Goal: Share content: Share content

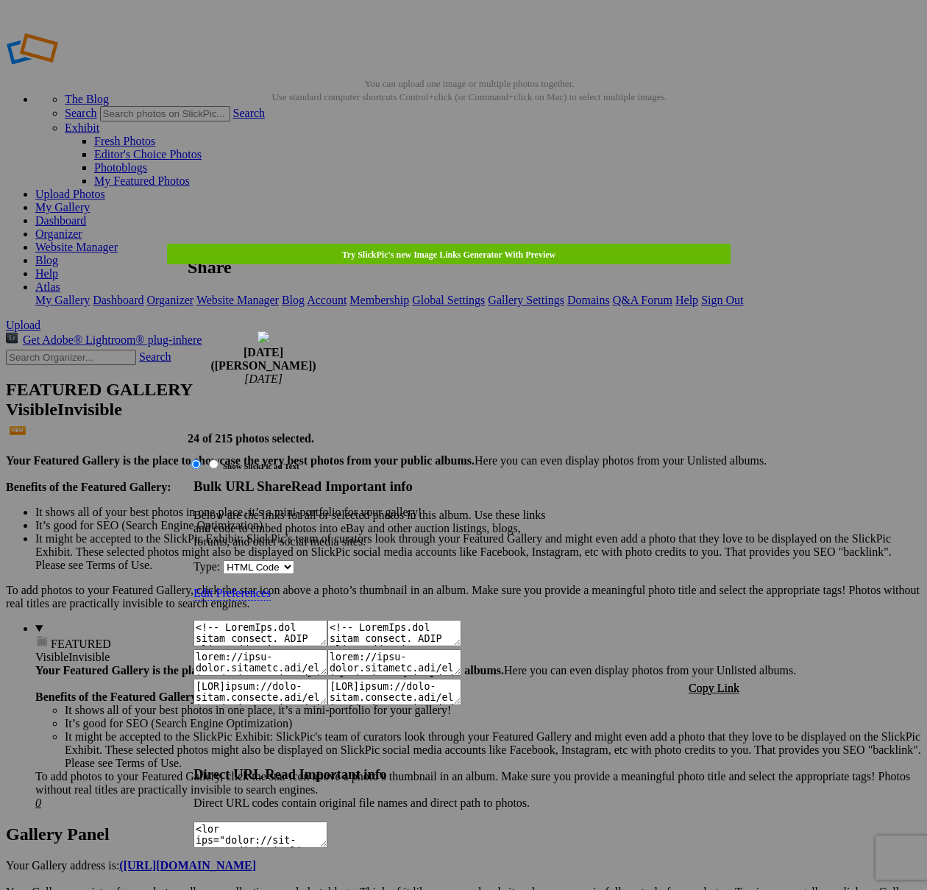
click at [707, 682] on span "Copy Link" at bounding box center [714, 688] width 51 height 13
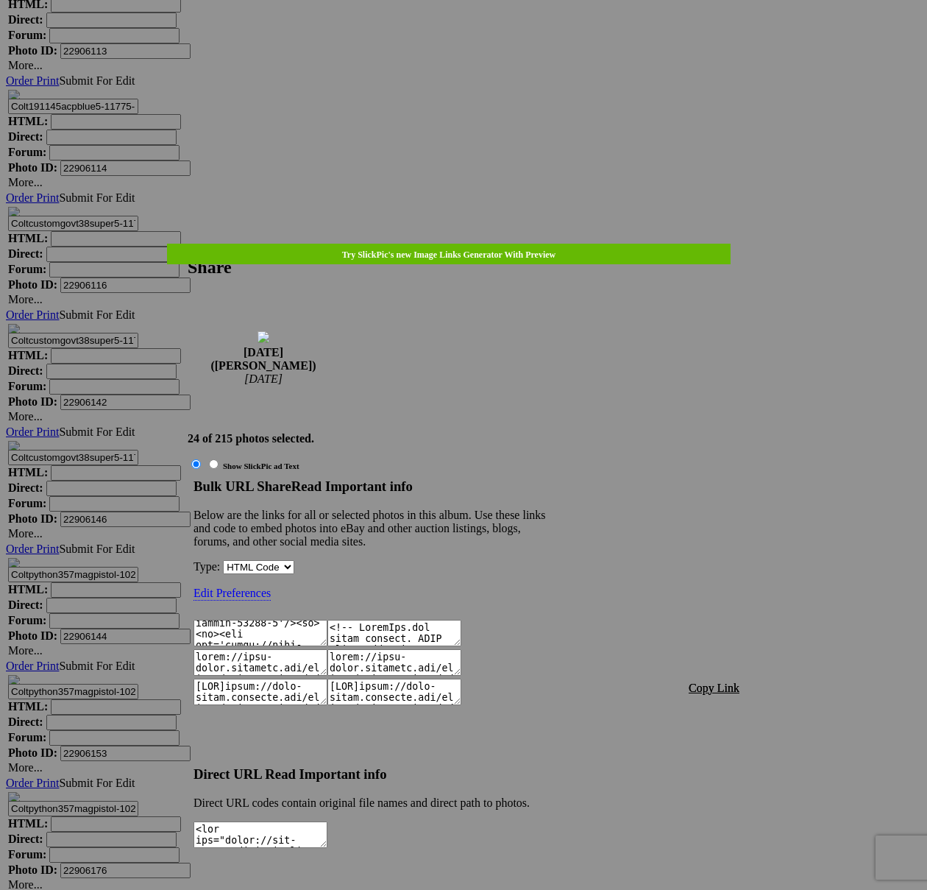
scroll to position [1131, 0]
click at [481, 43] on div at bounding box center [463, 445] width 927 height 890
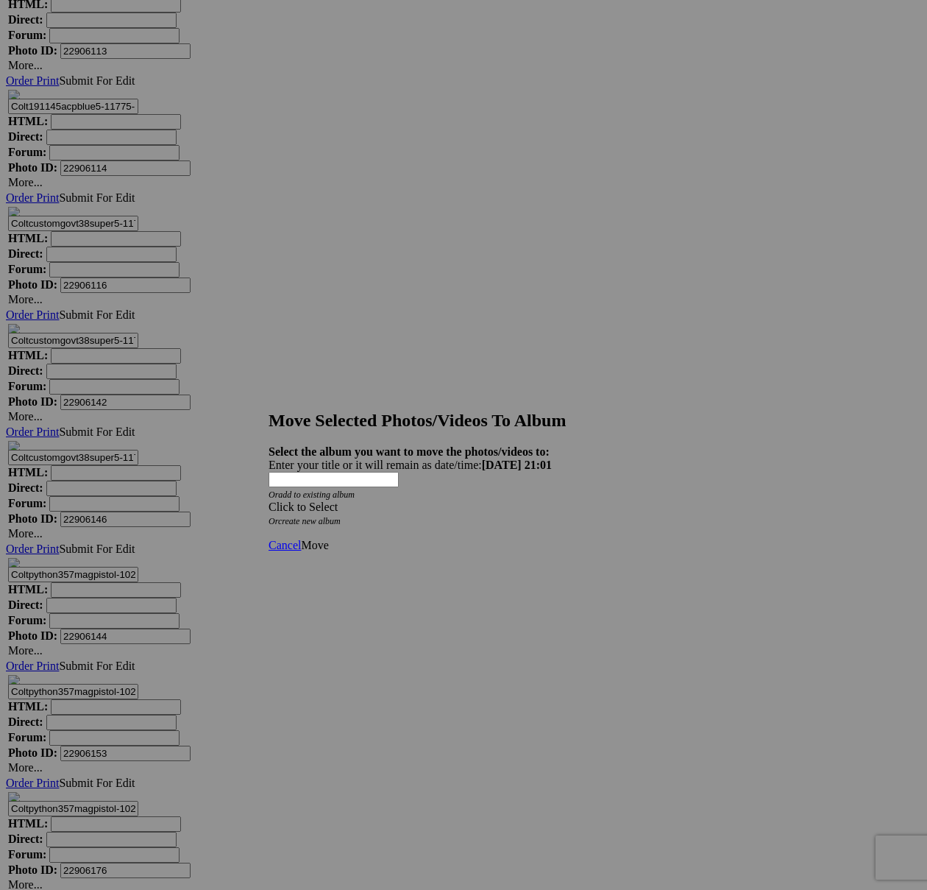
click at [531, 501] on div "Click to Select" at bounding box center [464, 507] width 390 height 13
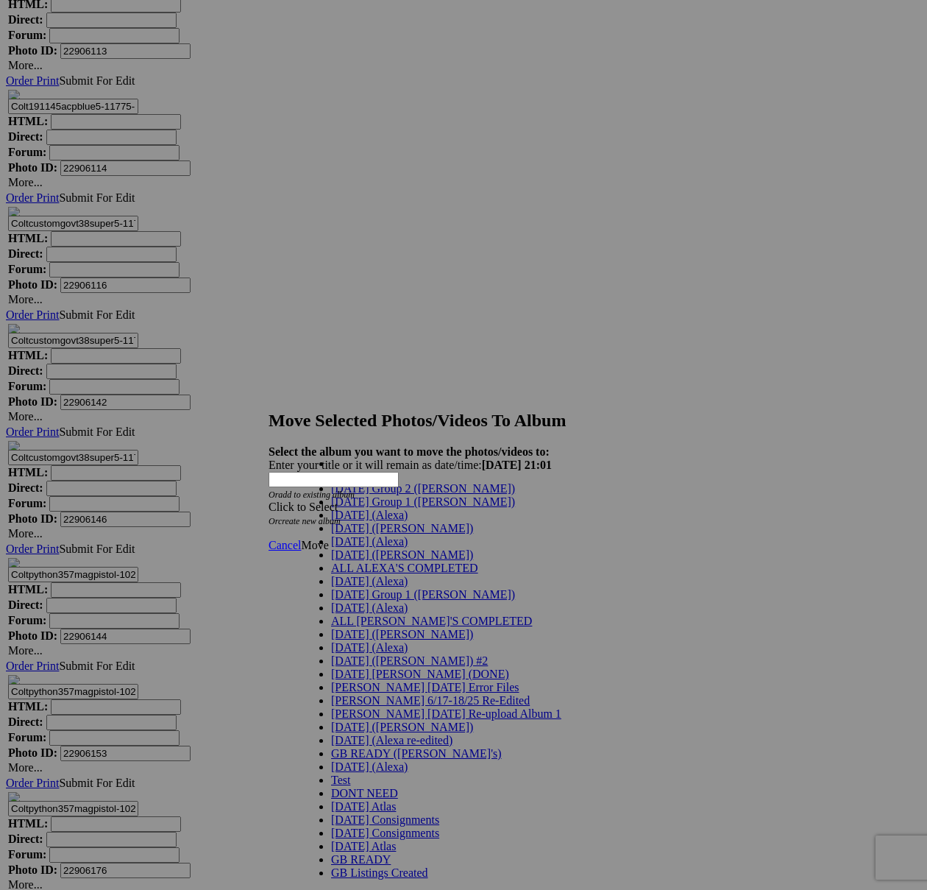
click at [350, 534] on span "[DATE] ([PERSON_NAME])" at bounding box center [402, 528] width 142 height 13
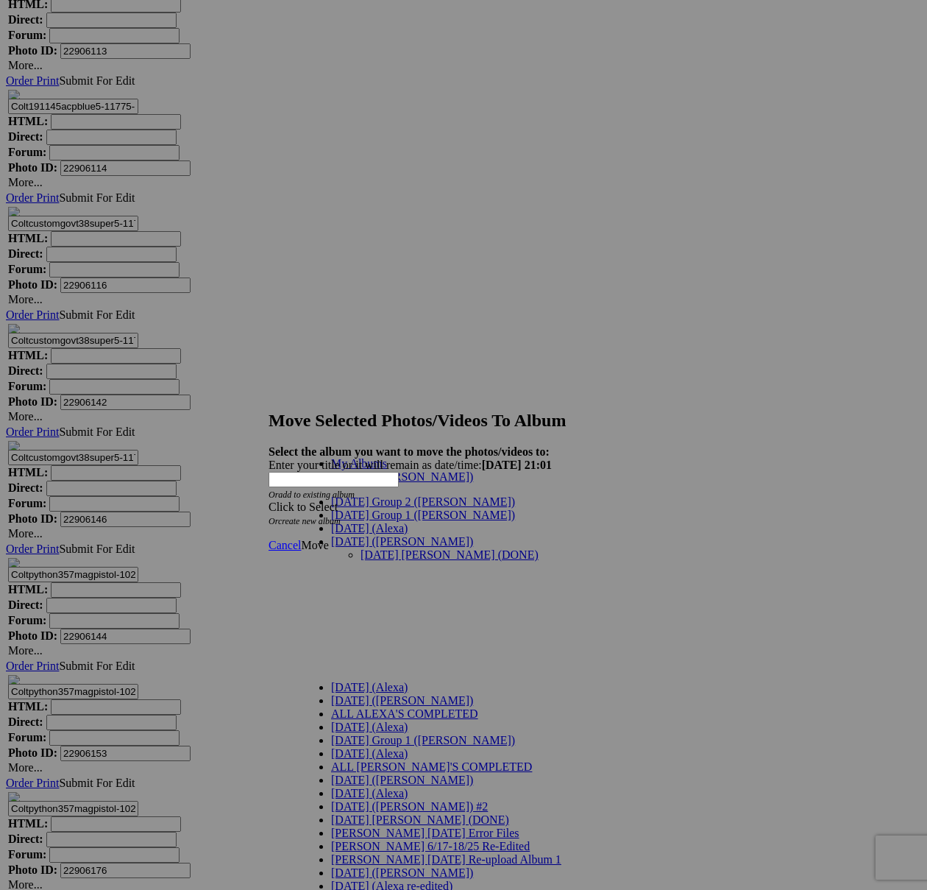
click at [361, 548] on link "[DATE] [PERSON_NAME] (DONE)" at bounding box center [450, 554] width 178 height 13
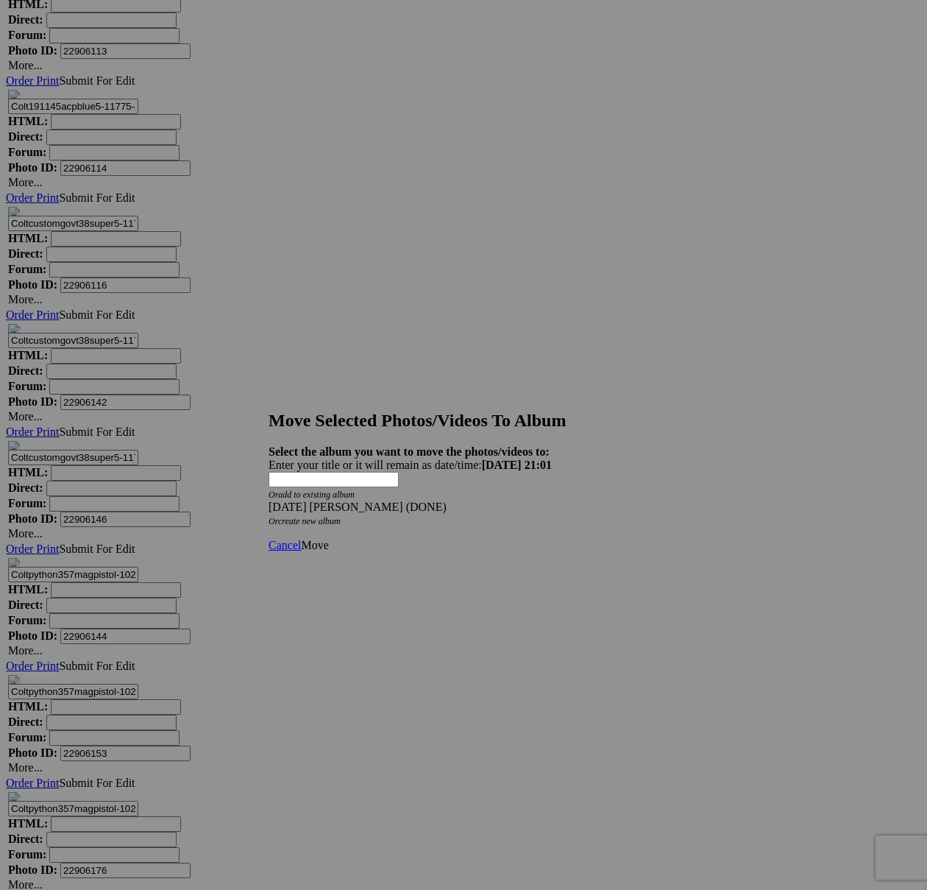
click at [328, 539] on link "Move" at bounding box center [314, 545] width 27 height 13
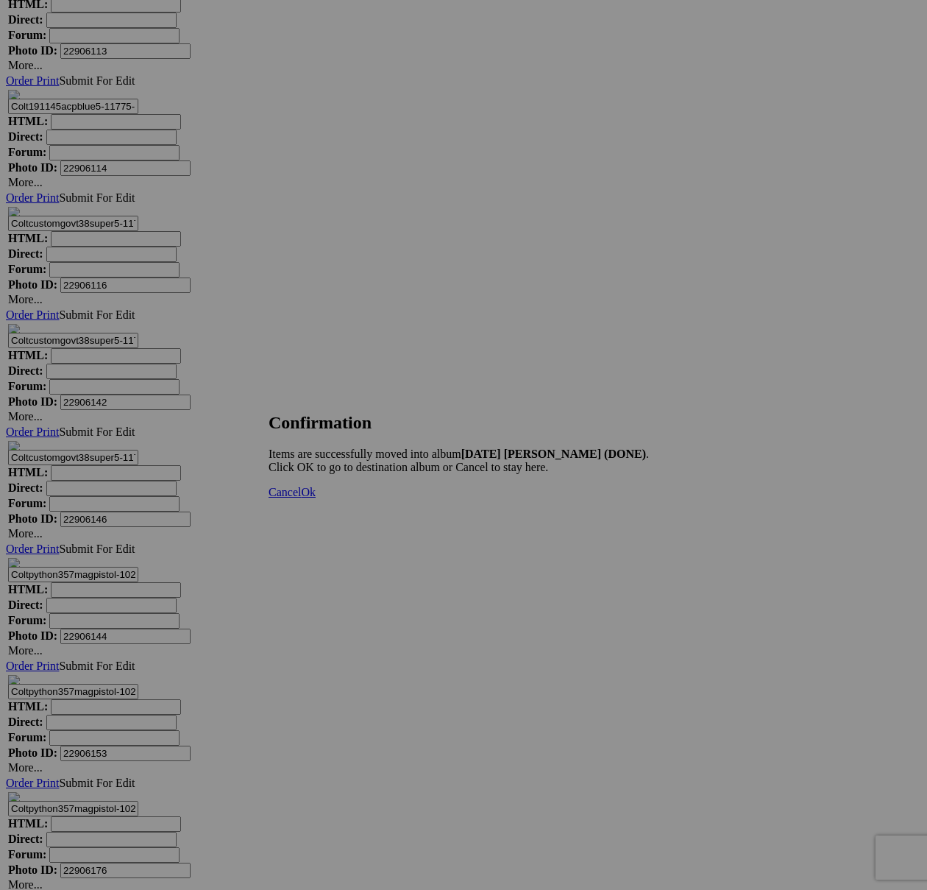
click at [301, 498] on span "Cancel" at bounding box center [285, 492] width 32 height 13
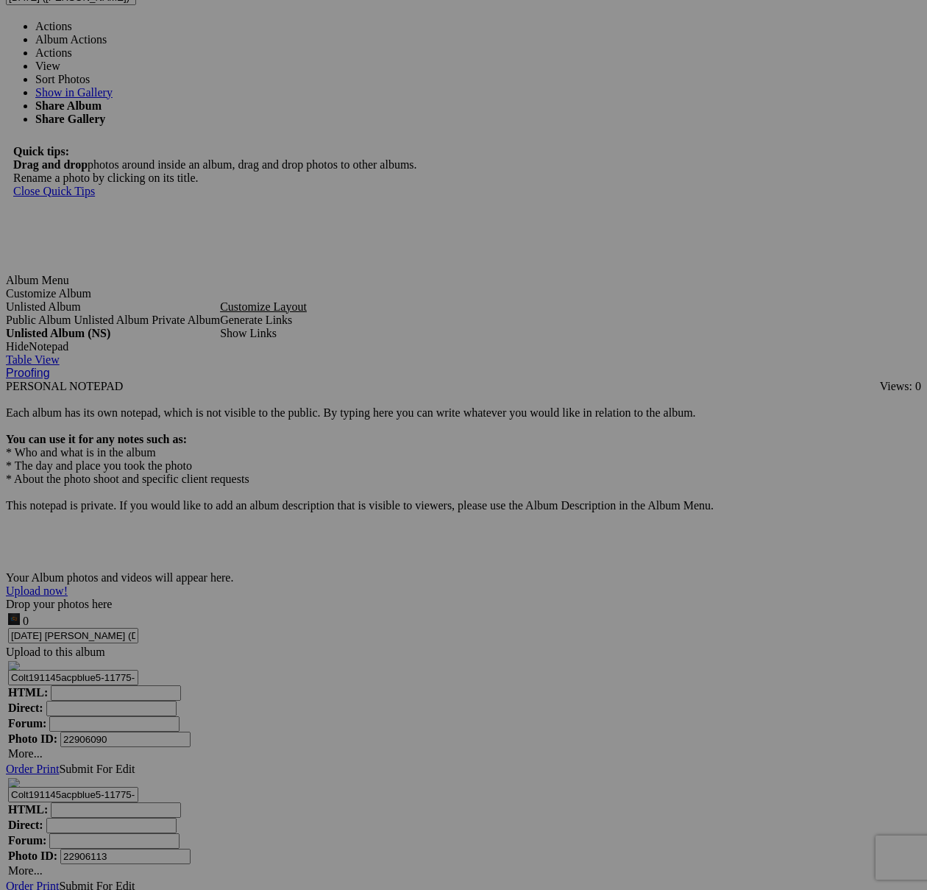
scroll to position [4702, 0]
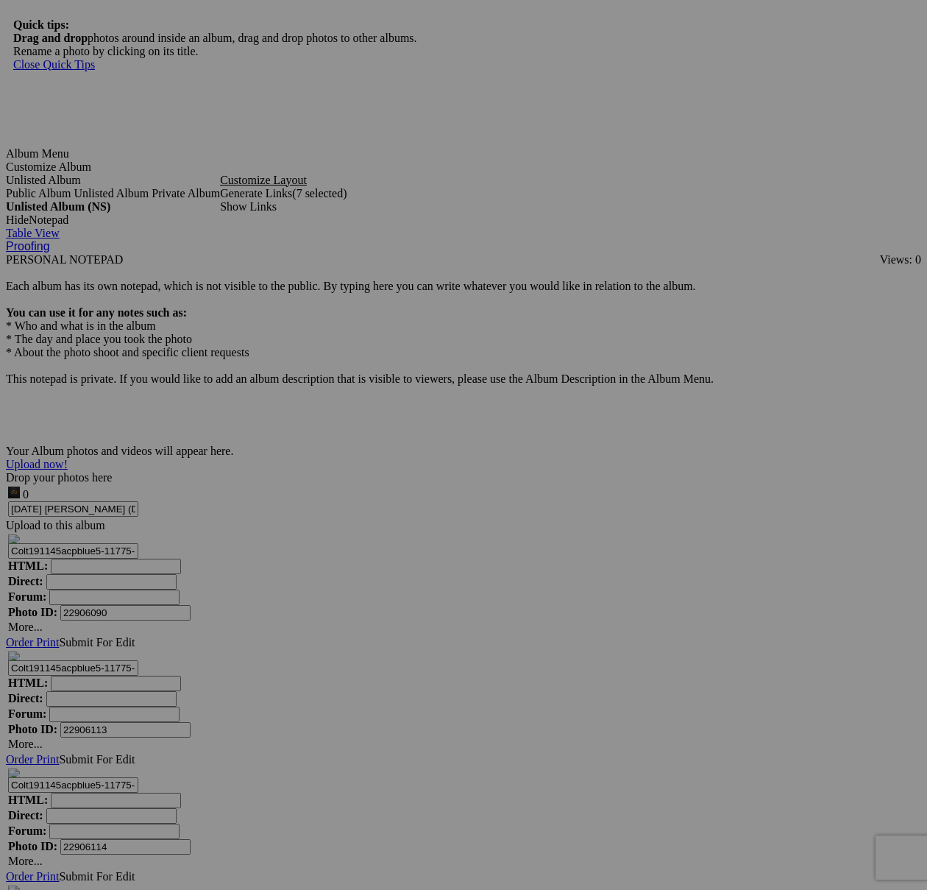
scroll to position [4834, 0]
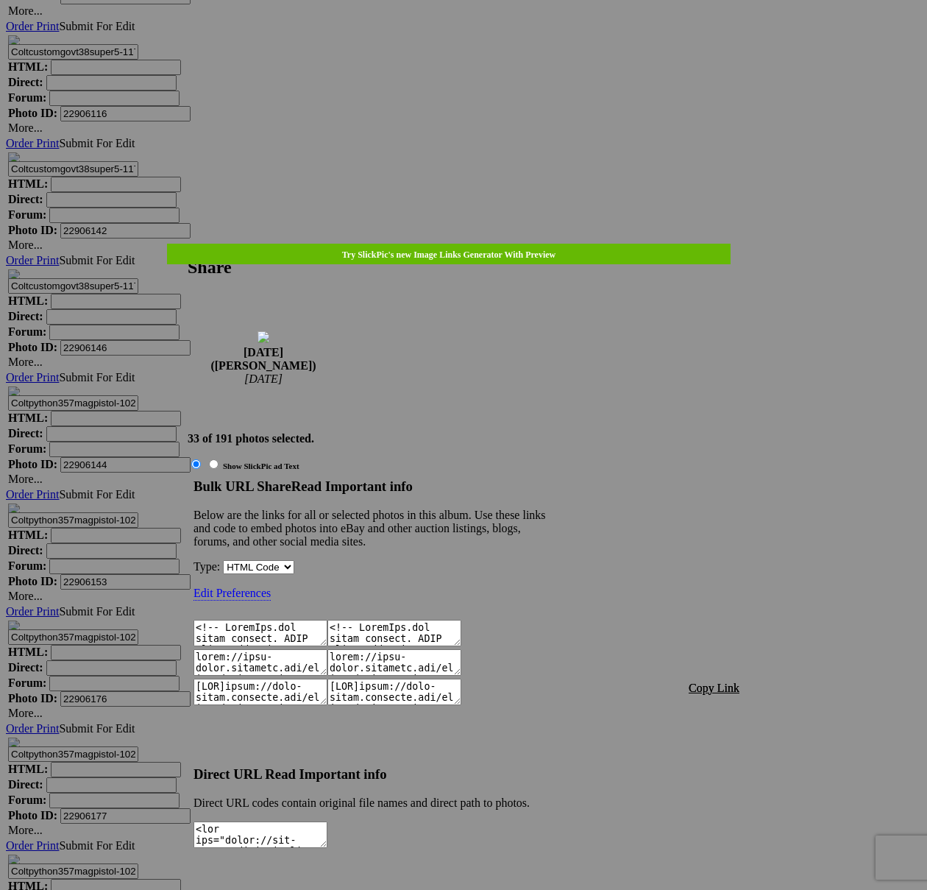
click at [723, 682] on span "Copy Link" at bounding box center [714, 688] width 51 height 13
click at [492, 39] on div at bounding box center [463, 445] width 927 height 890
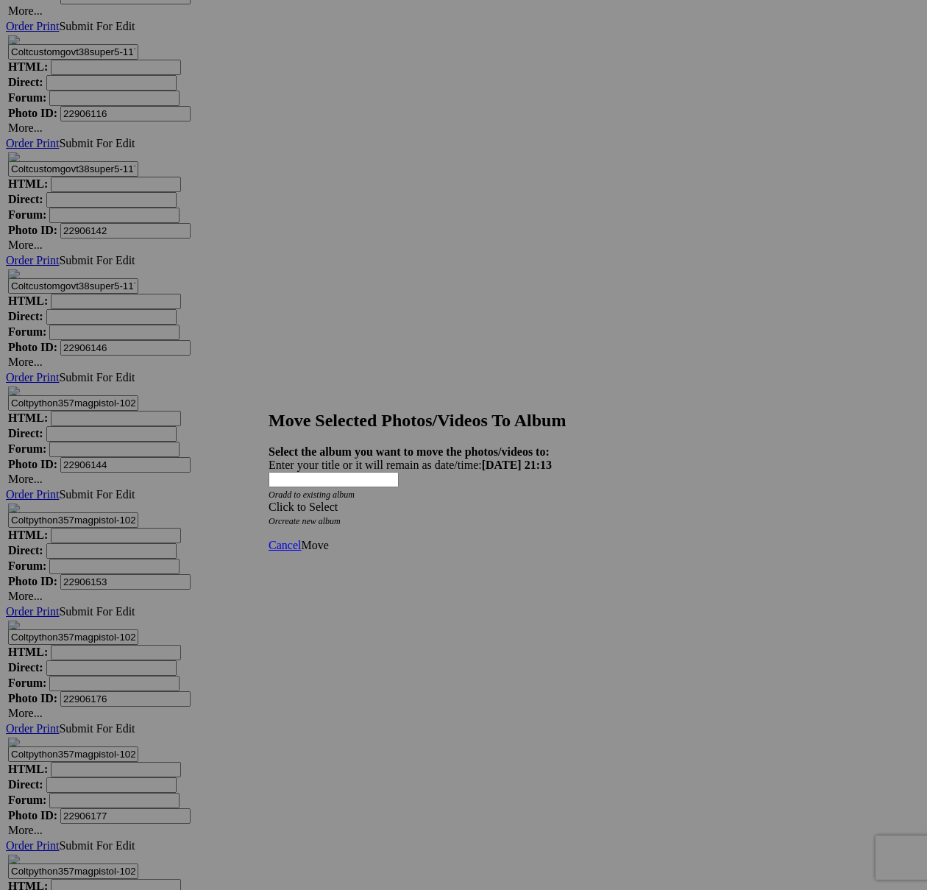
drag, startPoint x: 554, startPoint y: 455, endPoint x: 515, endPoint y: 484, distance: 48.9
click at [269, 501] on span at bounding box center [269, 507] width 0 height 13
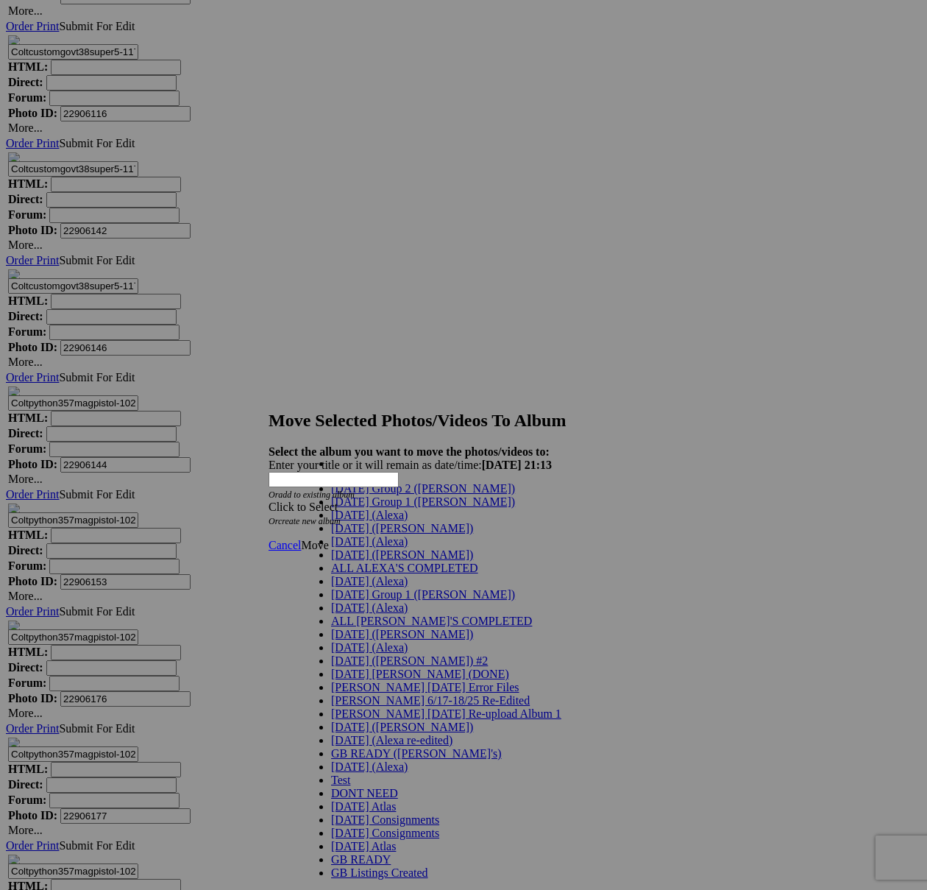
click at [370, 534] on link "[DATE] ([PERSON_NAME])" at bounding box center [402, 528] width 142 height 13
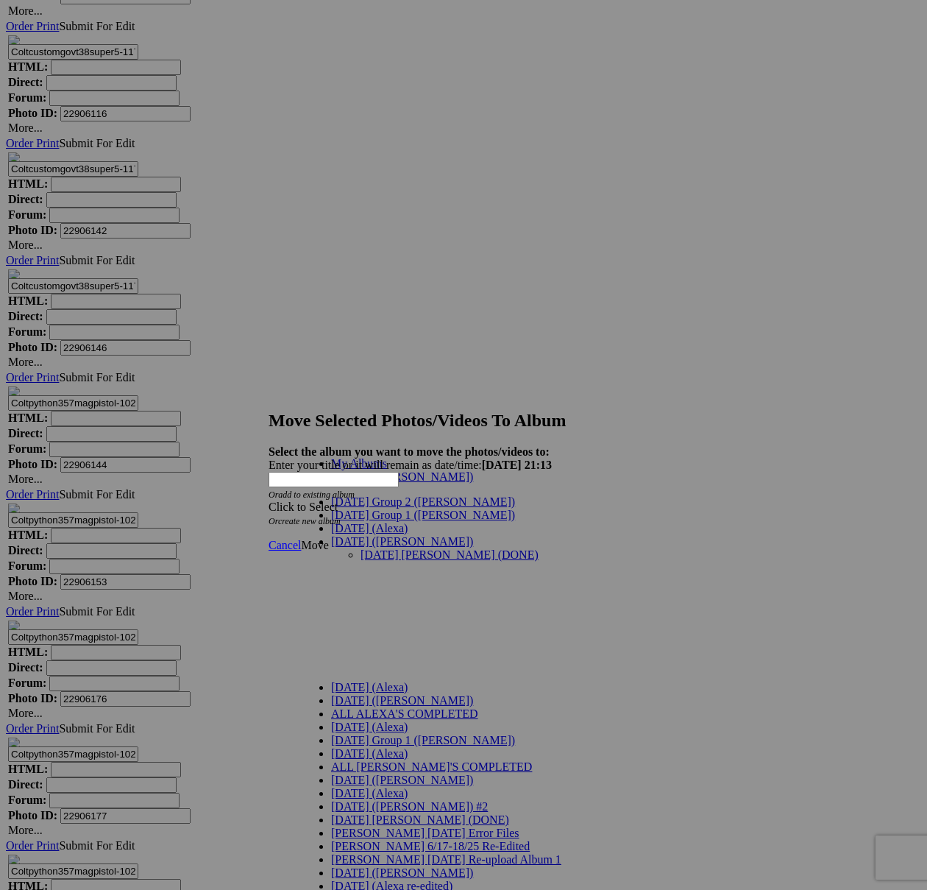
click at [367, 548] on link "[DATE] [PERSON_NAME] (DONE)" at bounding box center [450, 554] width 178 height 13
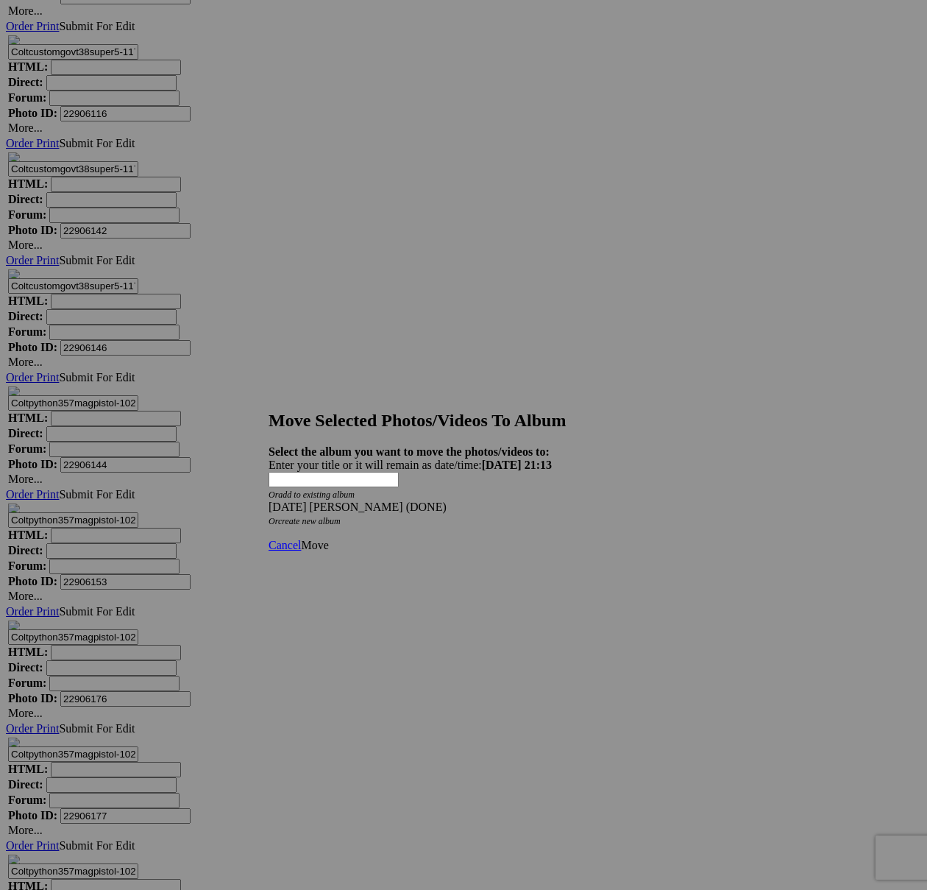
drag, startPoint x: 651, startPoint y: 516, endPoint x: 643, endPoint y: 515, distance: 8.1
click at [328, 539] on span "Move" at bounding box center [314, 545] width 27 height 13
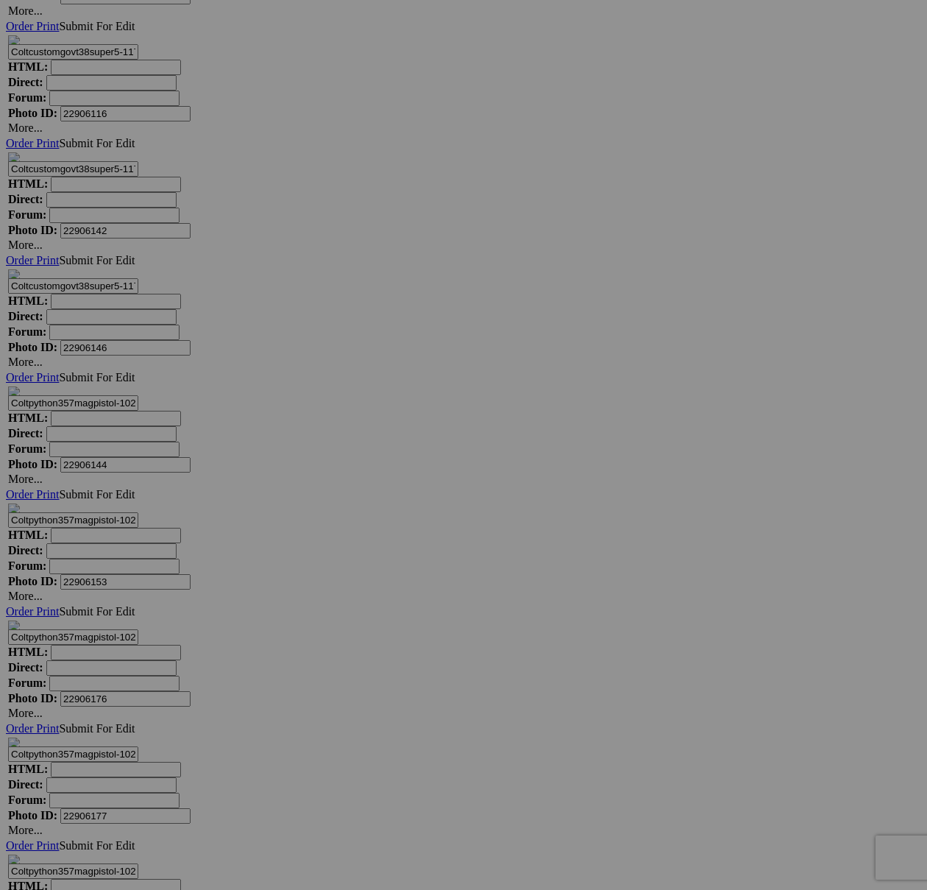
scroll to position [5493, 0]
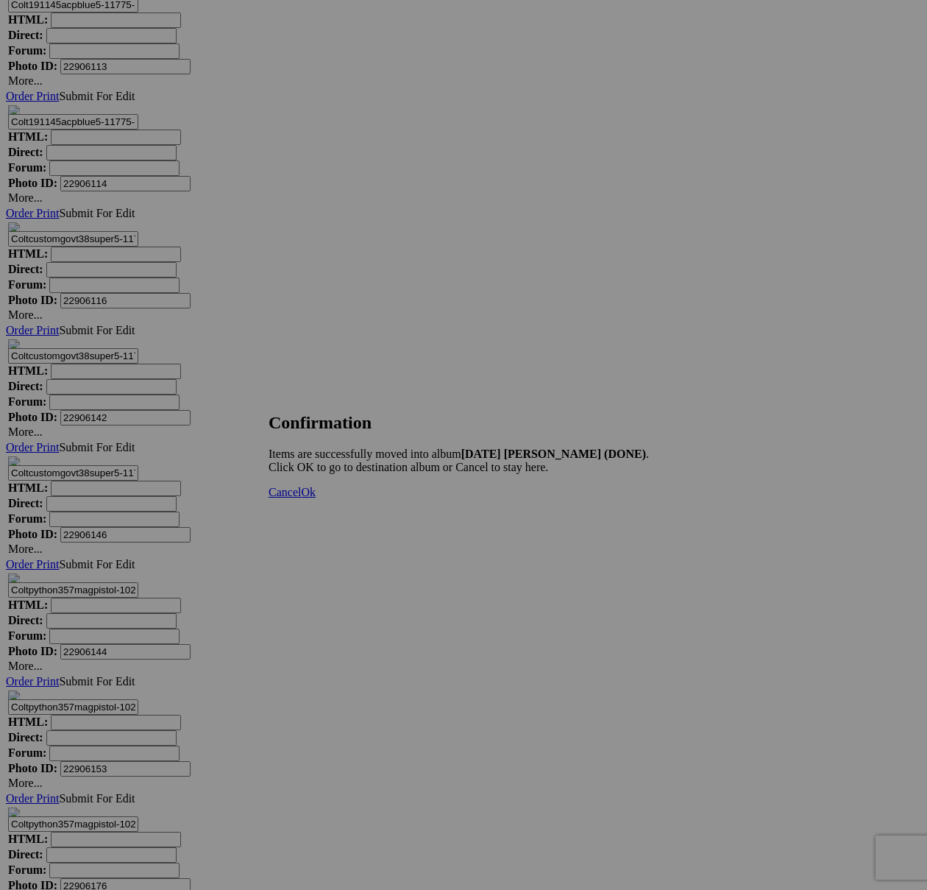
click at [301, 498] on span "Cancel" at bounding box center [285, 492] width 32 height 13
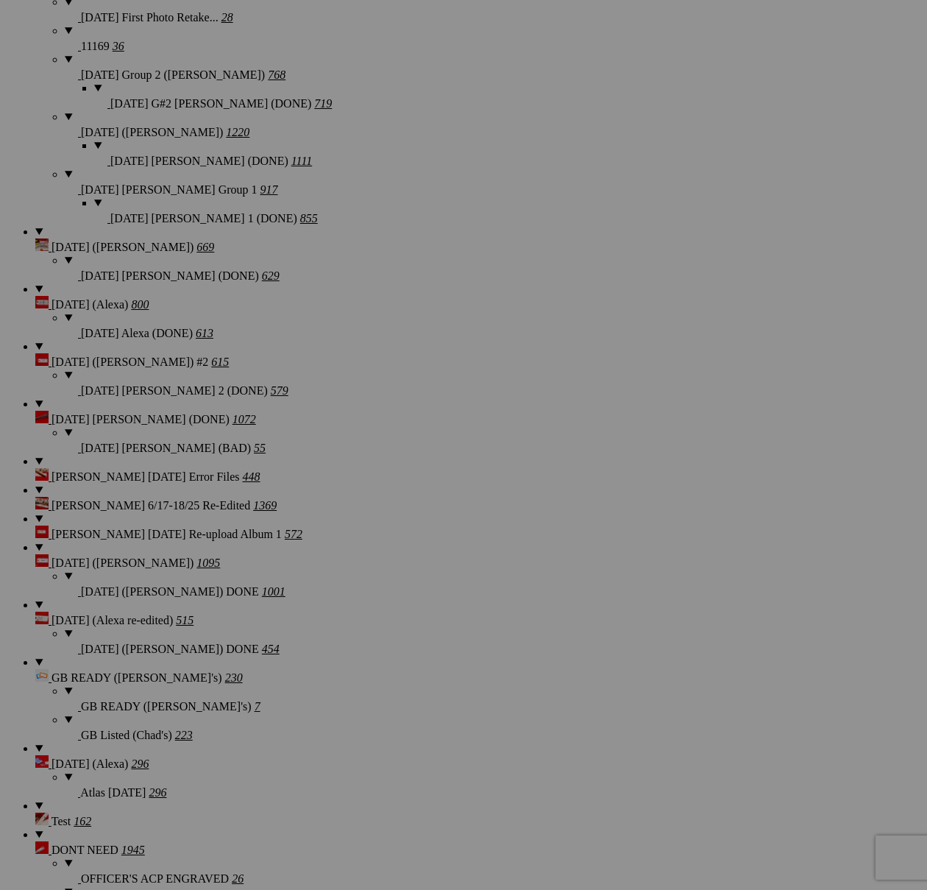
scroll to position [2029, 0]
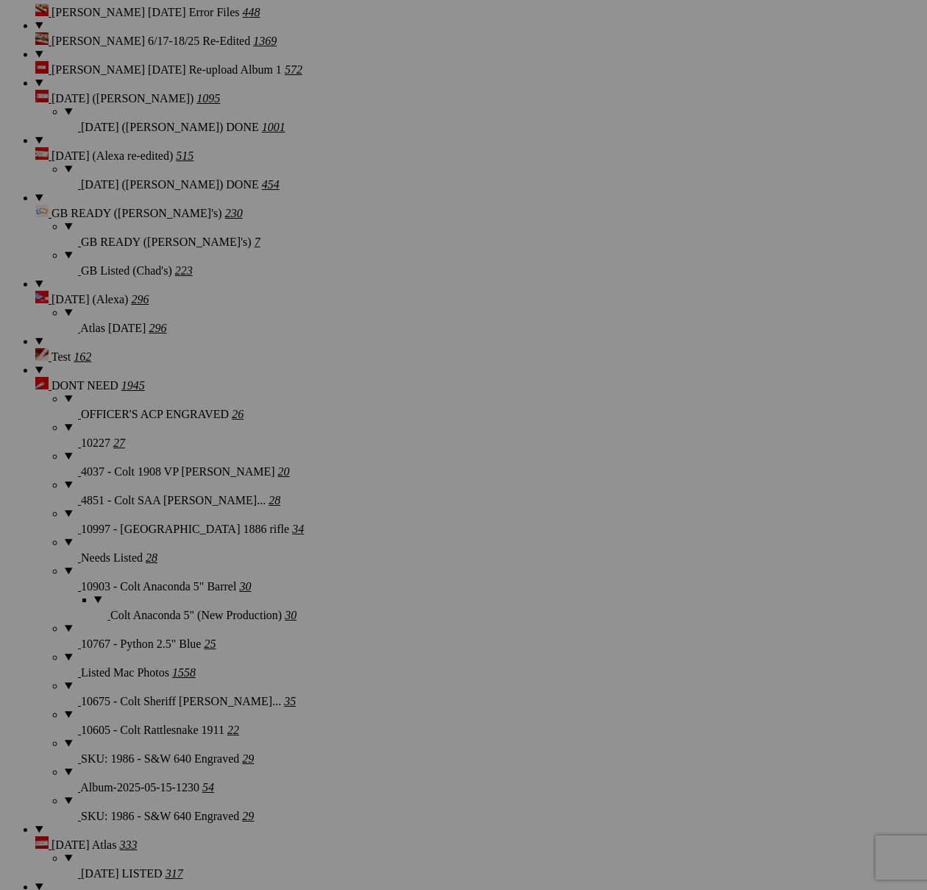
scroll to position [2684, 0]
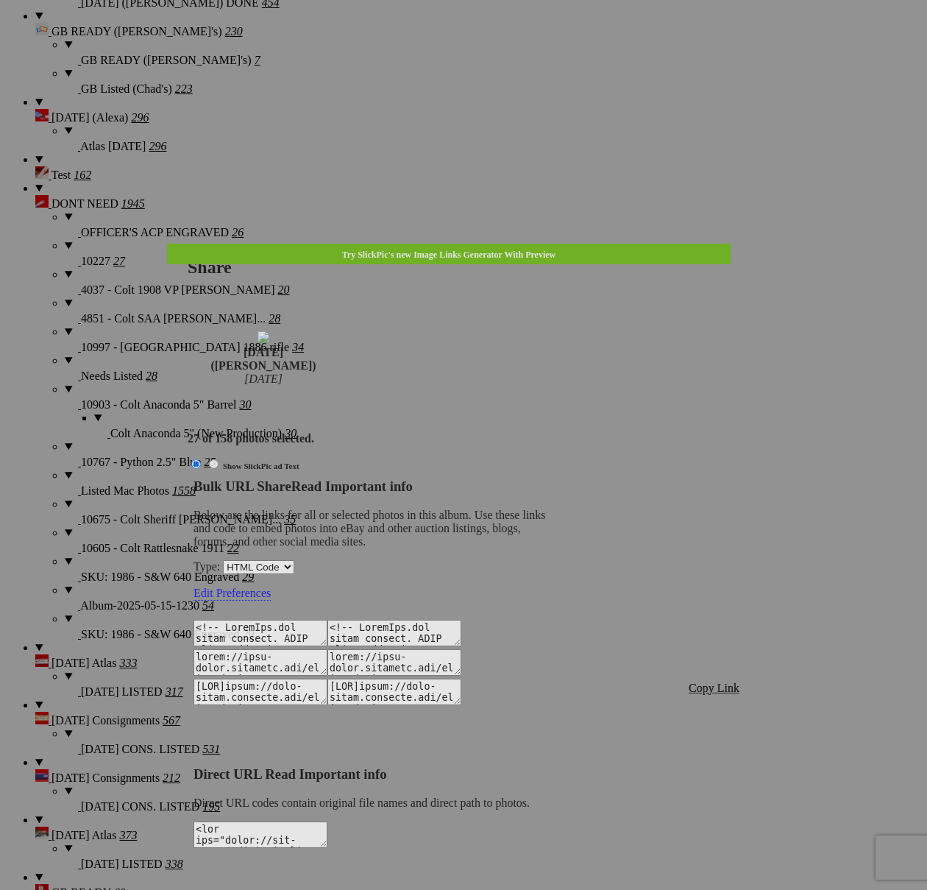
type textarea "<!-- [DOMAIN_NAME] image hosting. HTML Bulk Share code Starts Here --> <div sty…"
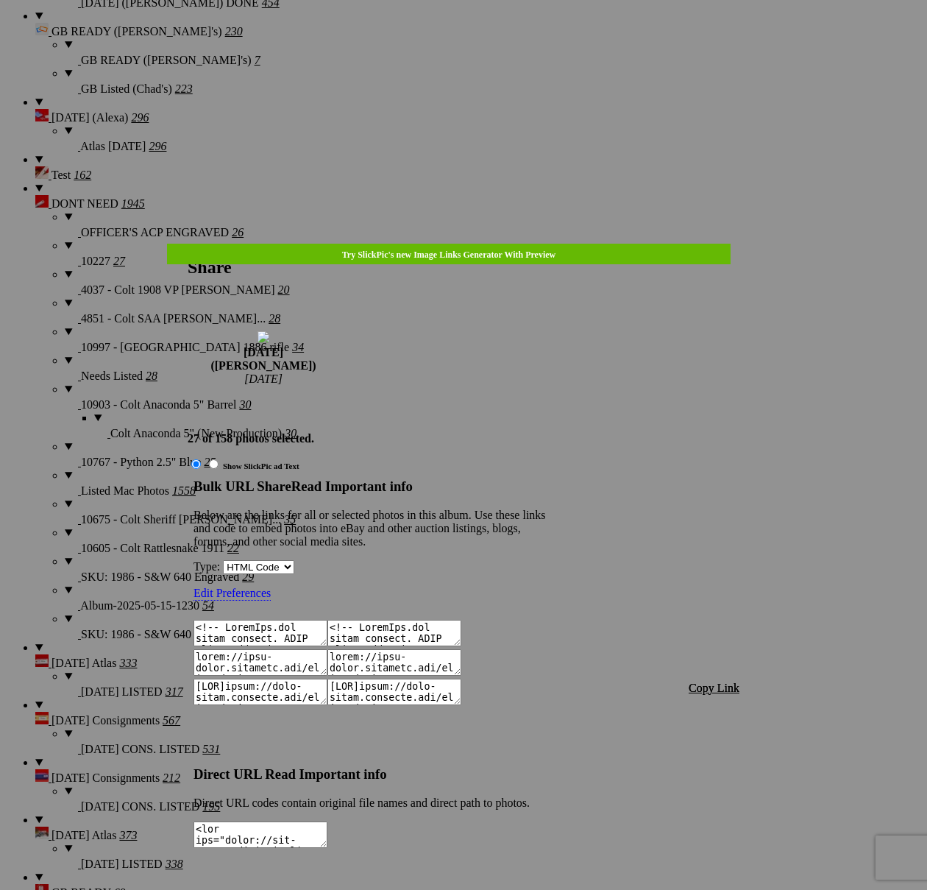
click at [707, 682] on span "Copy Link" at bounding box center [714, 688] width 51 height 13
click at [498, 42] on div at bounding box center [463, 445] width 927 height 890
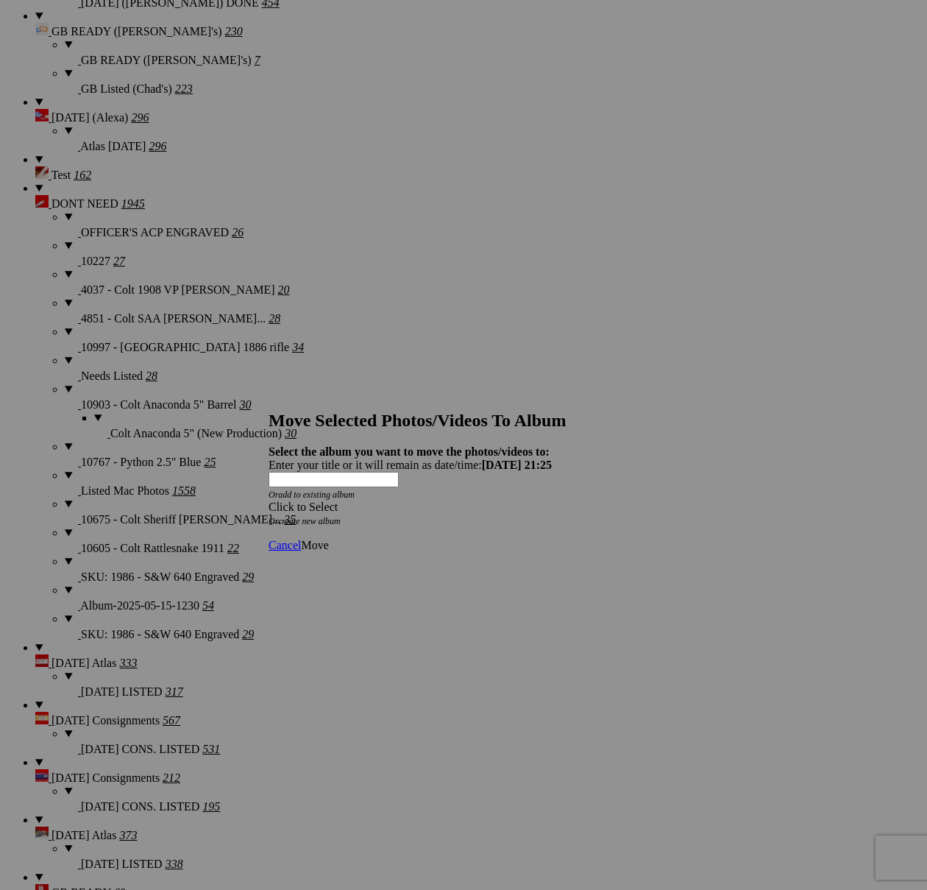
click at [534, 501] on div "Click to Select" at bounding box center [464, 507] width 390 height 13
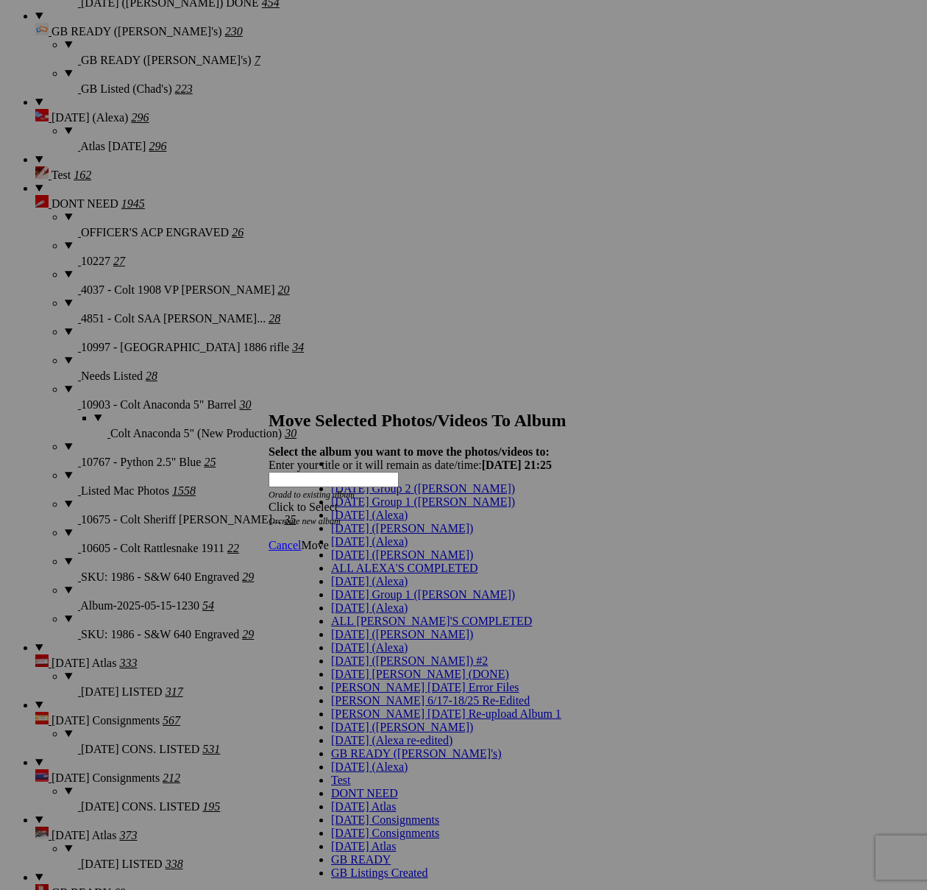
click at [350, 534] on span "[DATE] ([PERSON_NAME])" at bounding box center [402, 528] width 142 height 13
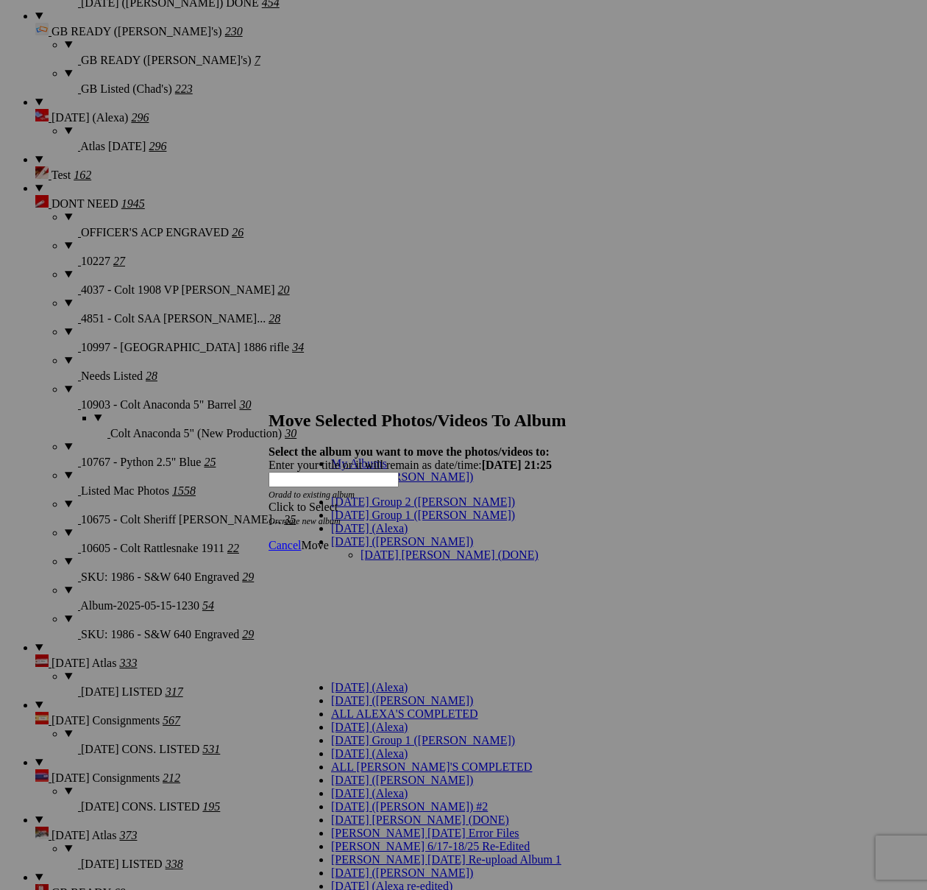
click at [436, 548] on link "[DATE] [PERSON_NAME] (DONE)" at bounding box center [450, 554] width 178 height 13
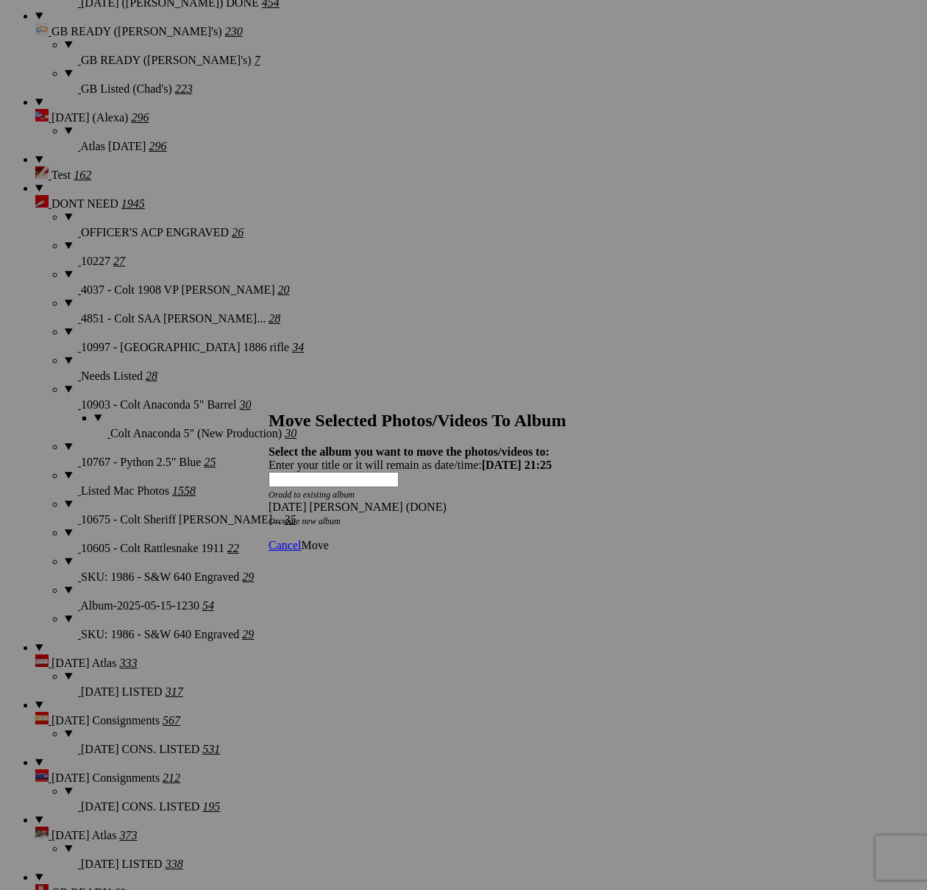
drag, startPoint x: 643, startPoint y: 515, endPoint x: 634, endPoint y: 514, distance: 9.0
click at [328, 539] on span "Move" at bounding box center [314, 545] width 27 height 13
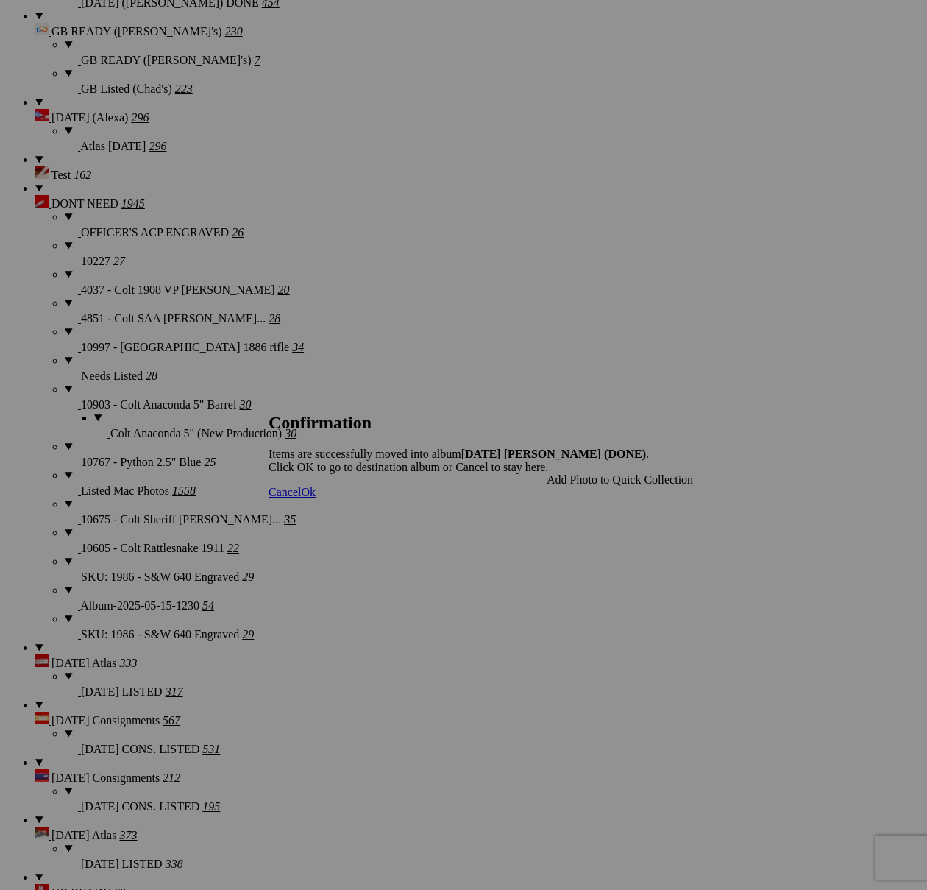
click at [301, 498] on span "Cancel" at bounding box center [285, 492] width 32 height 13
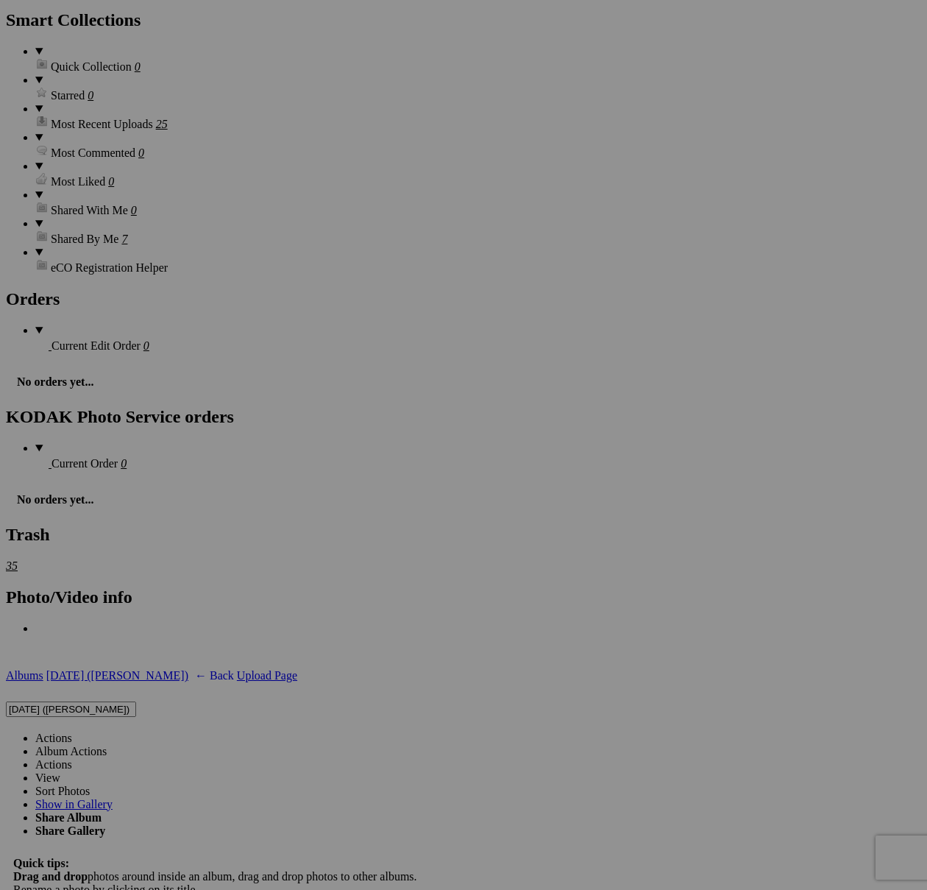
scroll to position [3898, 0]
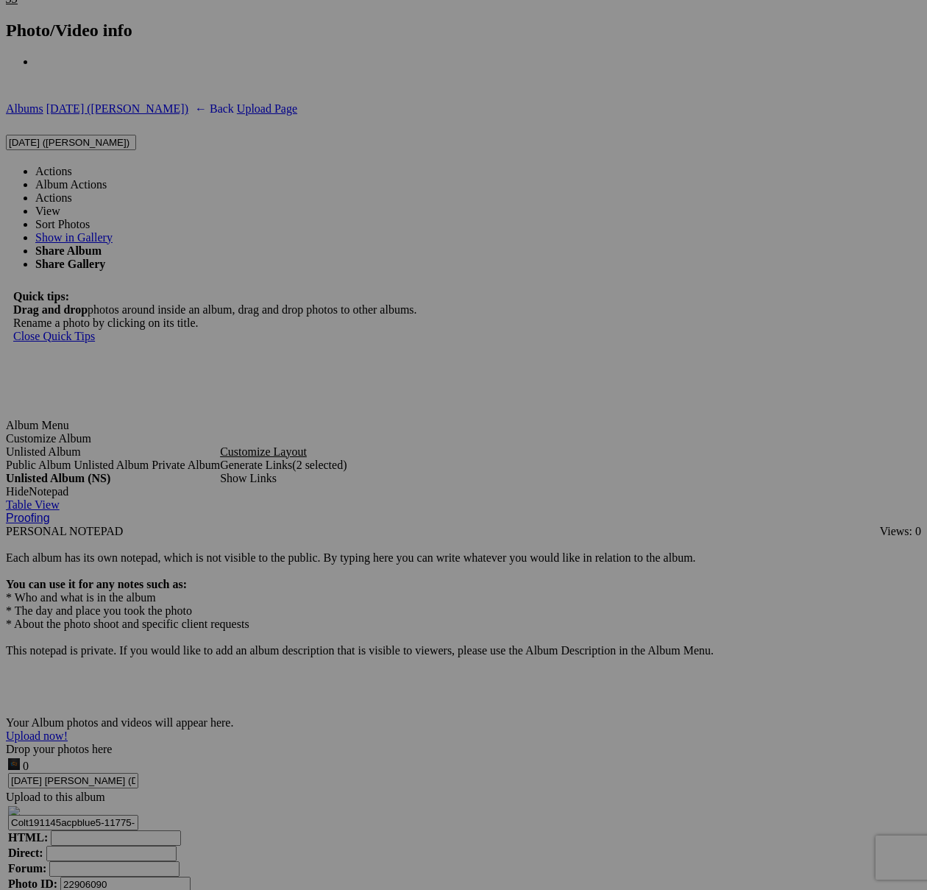
click at [72, 165] on span at bounding box center [72, 171] width 0 height 13
type textarea "<!-- [DOMAIN_NAME] image hosting. HTML Bulk Share code Starts Here --> <div sty…"
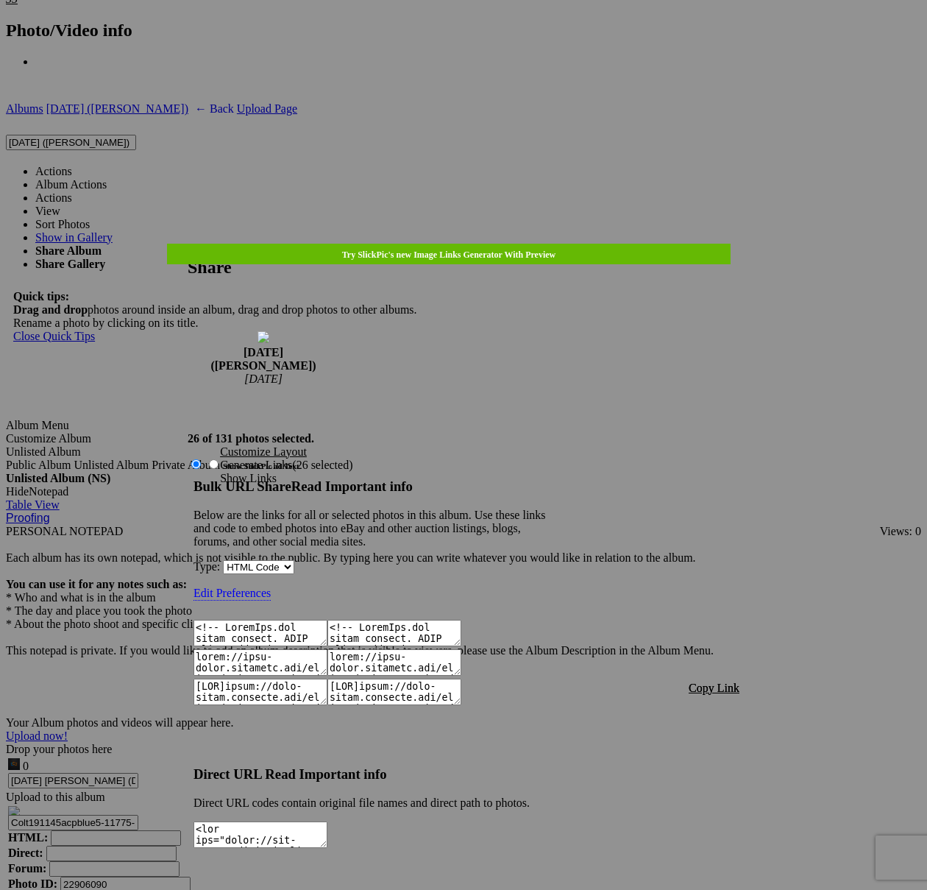
click at [721, 682] on span "Copy Link" at bounding box center [714, 688] width 51 height 13
click at [483, 40] on div at bounding box center [463, 445] width 927 height 890
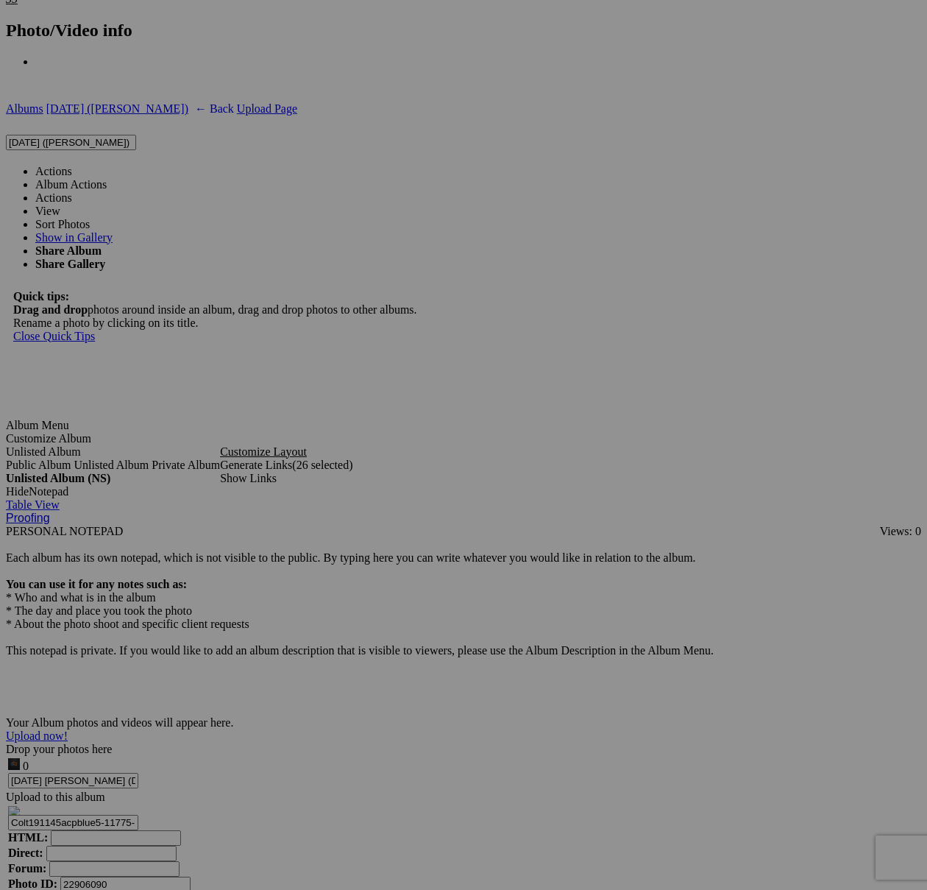
click at [72, 165] on link "Actions" at bounding box center [53, 171] width 37 height 13
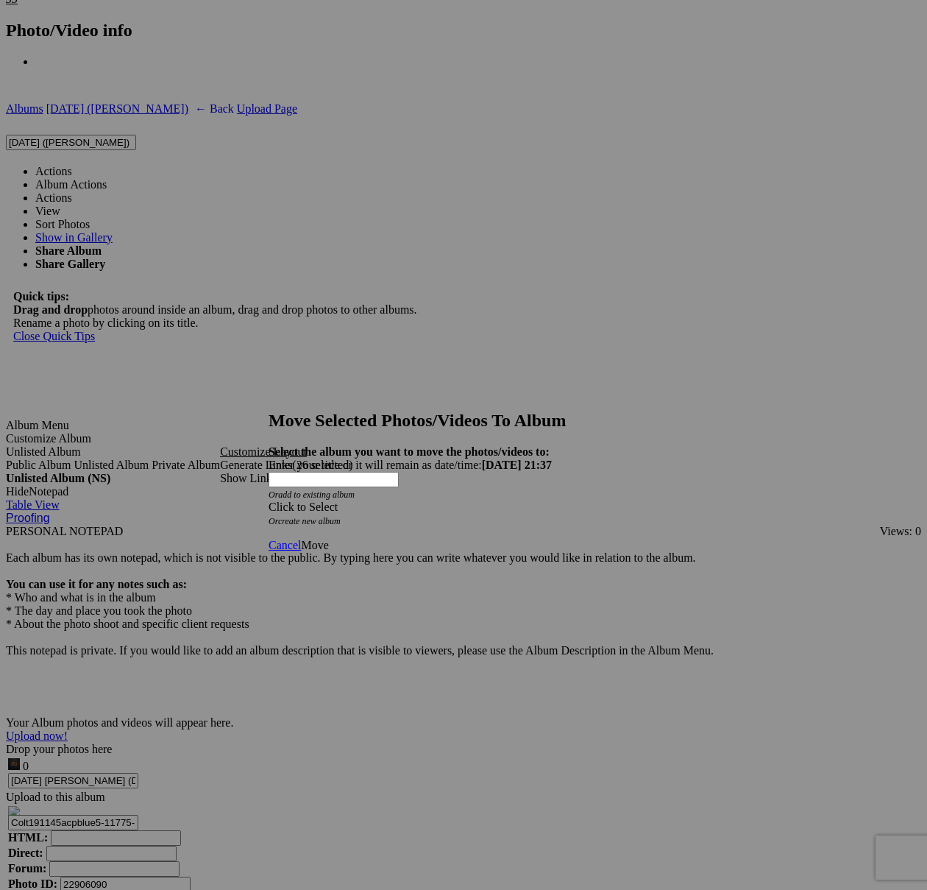
drag, startPoint x: 556, startPoint y: 461, endPoint x: 524, endPoint y: 470, distance: 33.8
click at [269, 501] on span at bounding box center [269, 507] width 0 height 13
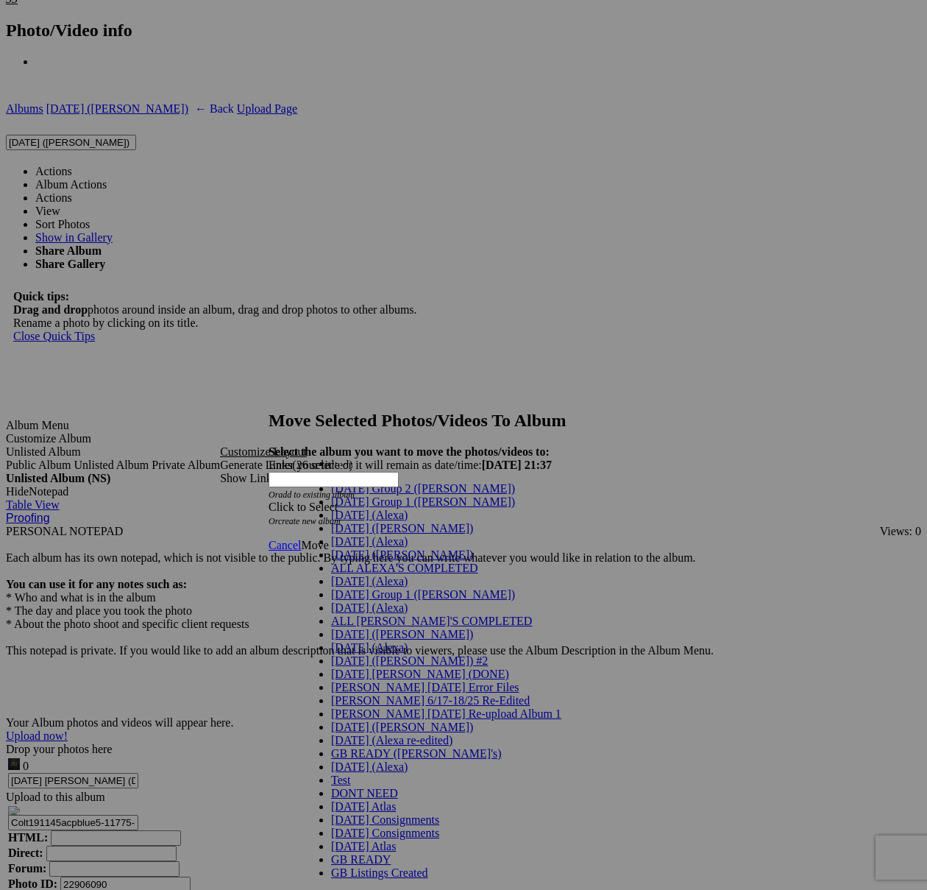
click at [347, 534] on span "[DATE] ([PERSON_NAME])" at bounding box center [402, 528] width 142 height 13
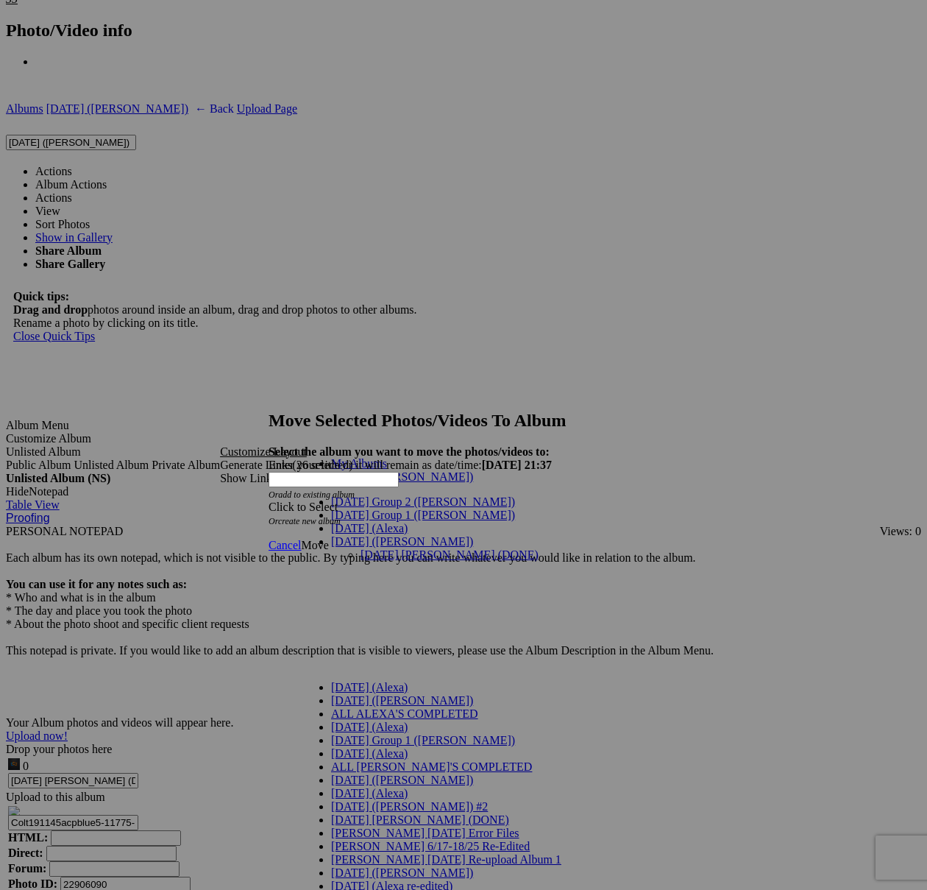
drag, startPoint x: 418, startPoint y: 520, endPoint x: 431, endPoint y: 520, distance: 13.2
click at [418, 548] on link "[DATE] [PERSON_NAME] (DONE)" at bounding box center [450, 554] width 178 height 13
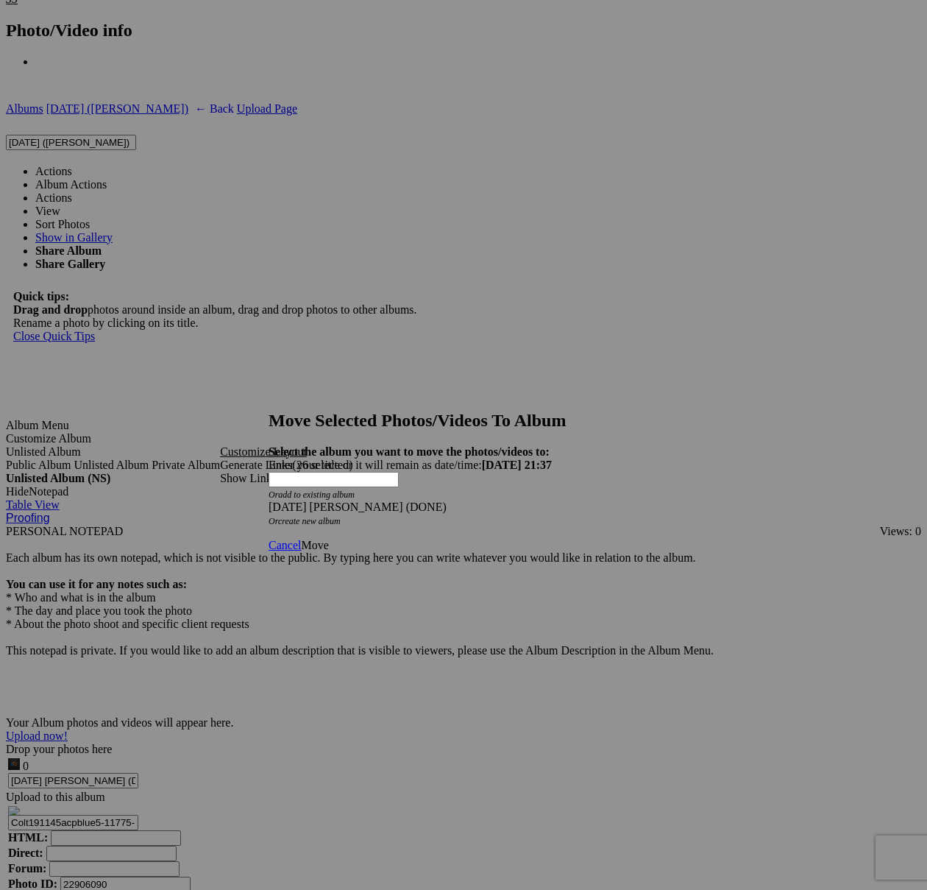
click at [328, 539] on link "Move" at bounding box center [314, 545] width 27 height 13
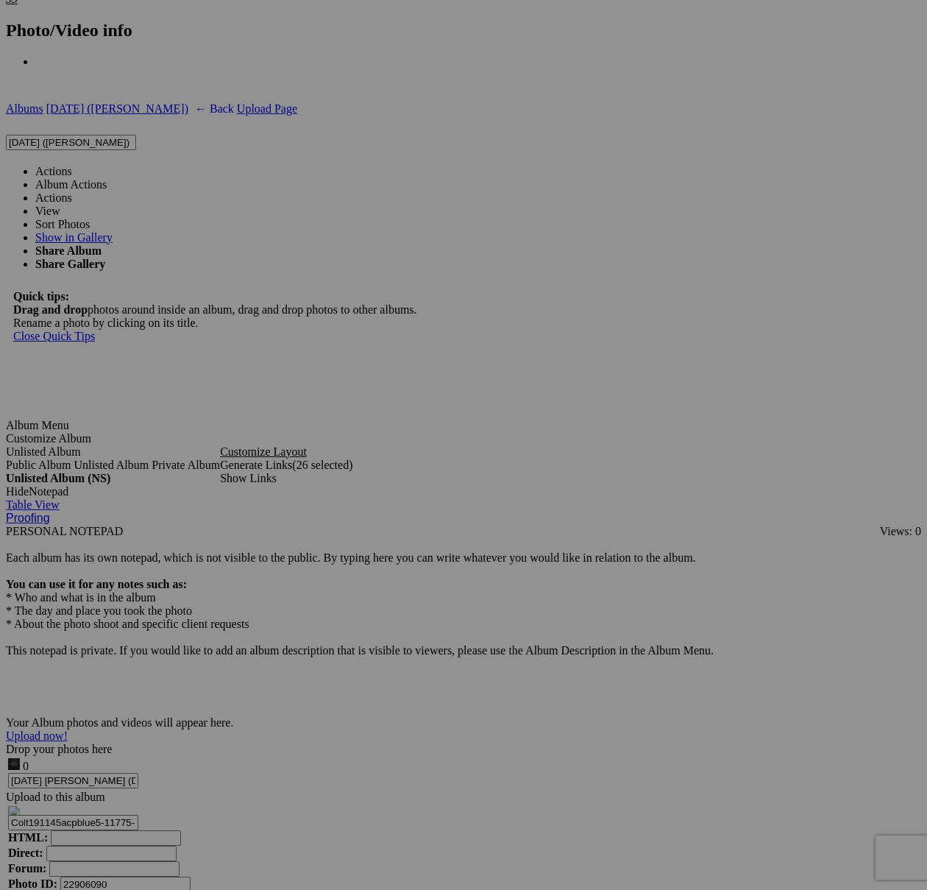
scroll to position [3624, 0]
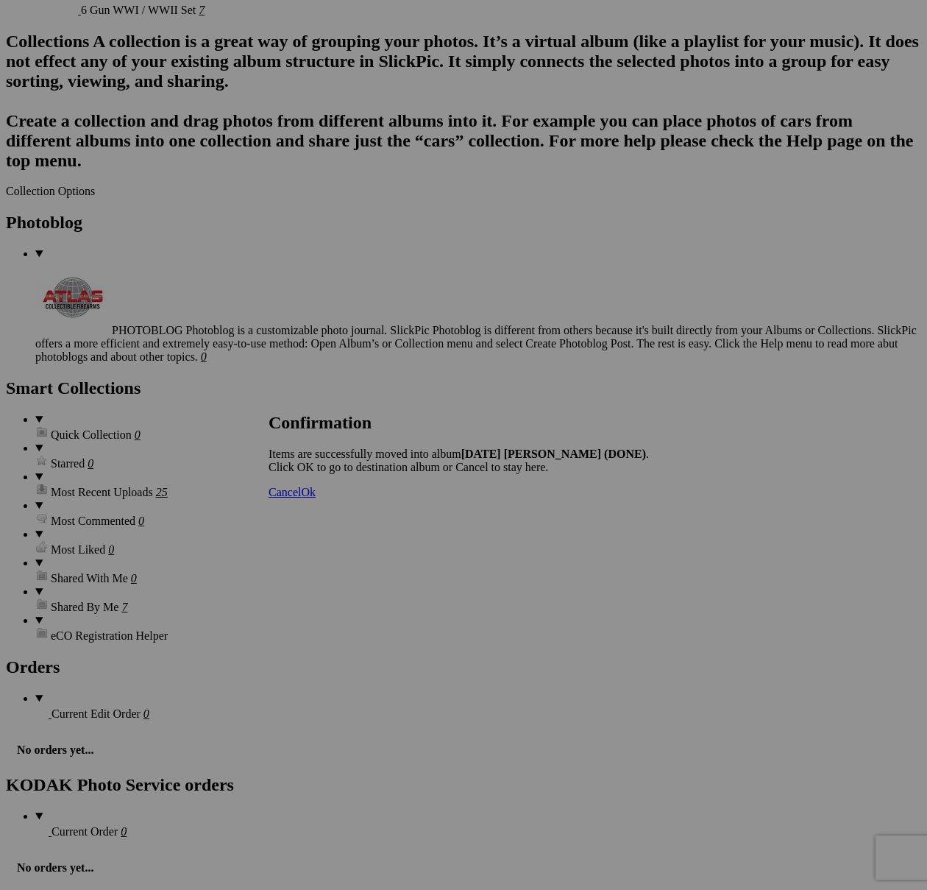
click at [301, 498] on span "Cancel" at bounding box center [285, 492] width 32 height 13
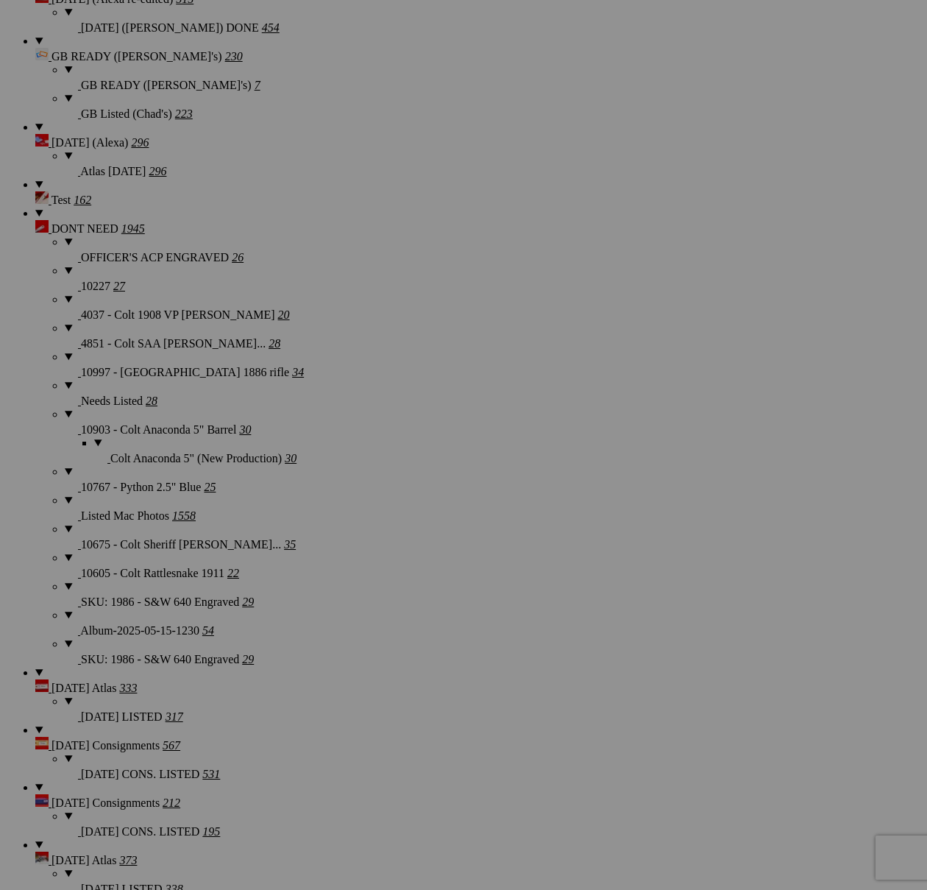
scroll to position [2625, 0]
